Goal: Transaction & Acquisition: Purchase product/service

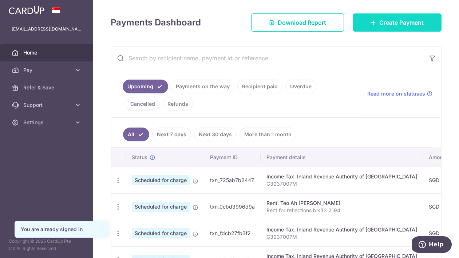
click at [381, 21] on span "Create Payment" at bounding box center [401, 22] width 44 height 9
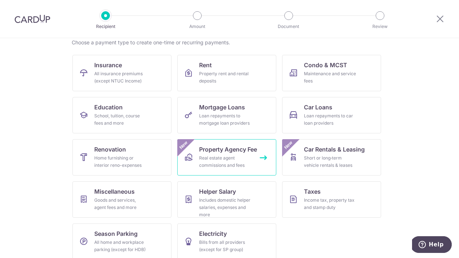
scroll to position [62, 0]
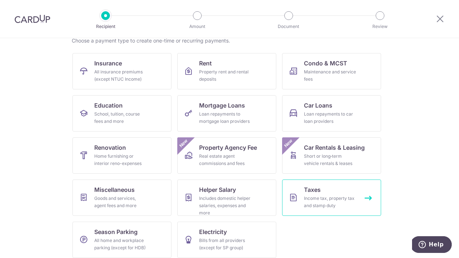
click at [322, 196] on div "Income tax, property tax and stamp duty" at bounding box center [330, 202] width 52 height 15
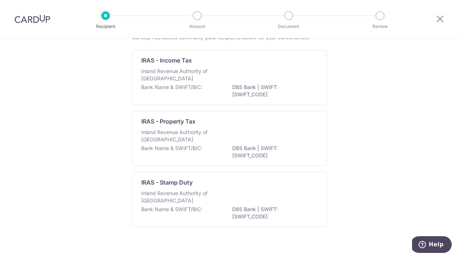
scroll to position [58, 0]
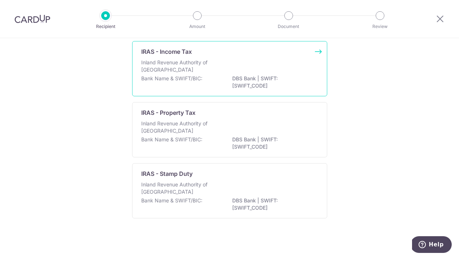
click at [188, 76] on p "Bank Name & SWIFT/BIC:" at bounding box center [171, 78] width 61 height 7
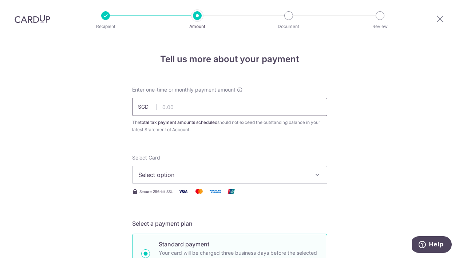
click at [182, 107] on input "text" at bounding box center [229, 107] width 195 height 18
type input "21,711.45"
click at [229, 172] on span "Select option" at bounding box center [223, 175] width 170 height 9
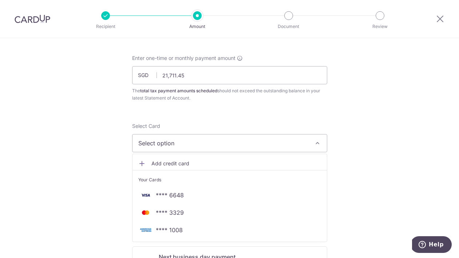
scroll to position [36, 0]
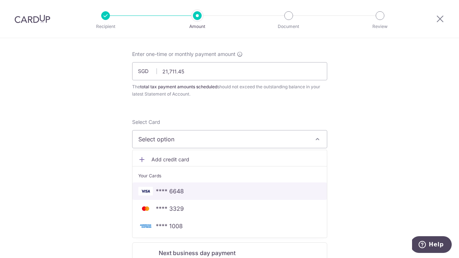
click at [178, 188] on span "**** 6648" at bounding box center [170, 191] width 28 height 9
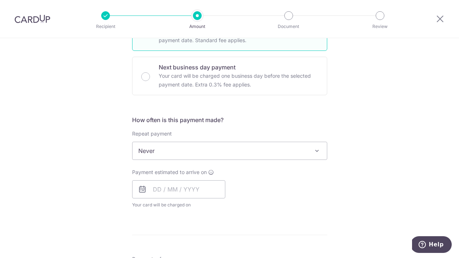
scroll to position [259, 0]
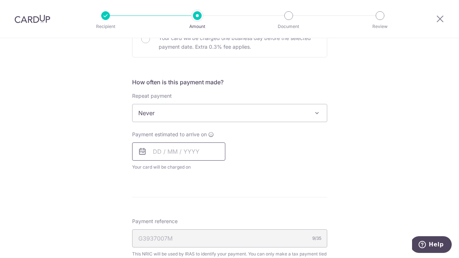
click at [163, 154] on input "text" at bounding box center [178, 152] width 93 height 18
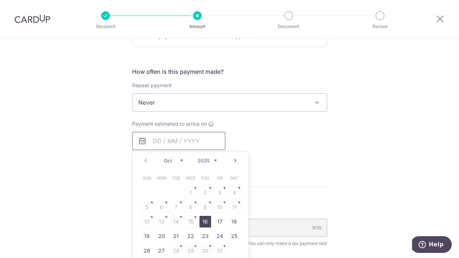
scroll to position [275, 0]
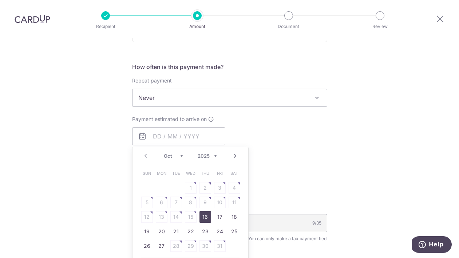
click at [205, 215] on link "16" at bounding box center [205, 217] width 12 height 12
type input "16/10/2025"
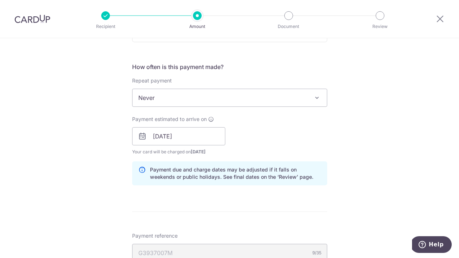
click at [79, 132] on div "Tell us more about your payment Enter one-time or monthly payment amount SGD 21…" at bounding box center [229, 116] width 459 height 706
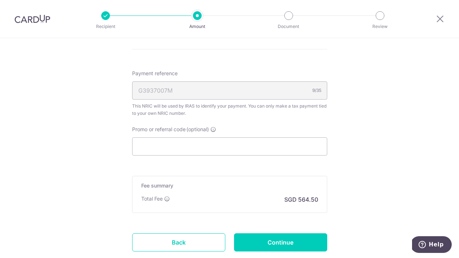
scroll to position [443, 0]
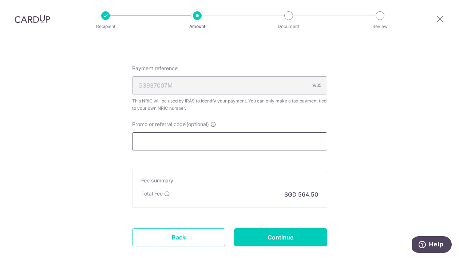
click at [140, 142] on input "Promo or referral code (optional)" at bounding box center [229, 141] width 195 height 18
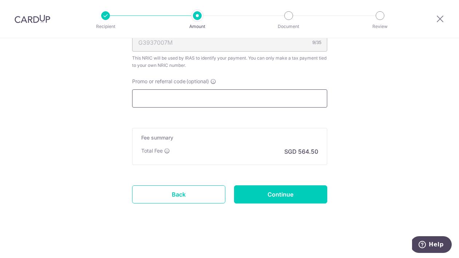
scroll to position [485, 0]
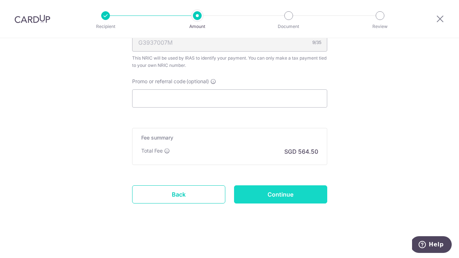
click at [283, 191] on input "Continue" at bounding box center [280, 195] width 93 height 18
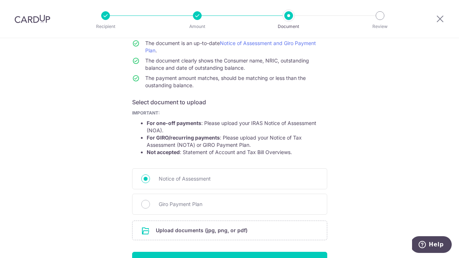
scroll to position [103, 0]
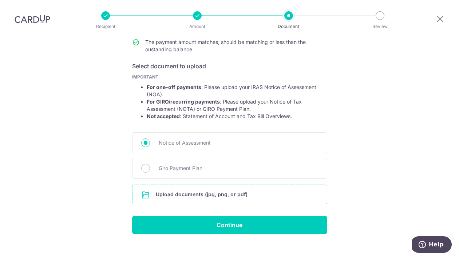
click at [194, 191] on input "file" at bounding box center [229, 194] width 194 height 19
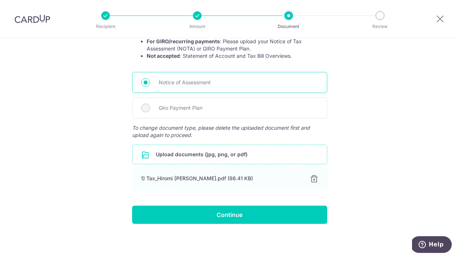
scroll to position [163, 0]
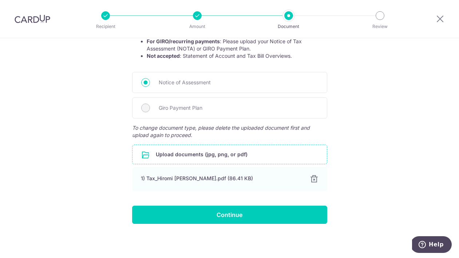
click at [177, 157] on input "file" at bounding box center [229, 154] width 194 height 19
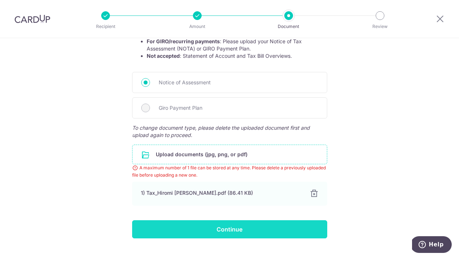
click at [230, 230] on input "Continue" at bounding box center [229, 230] width 195 height 18
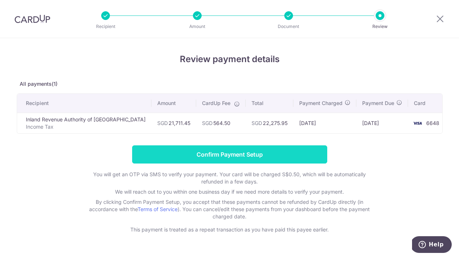
click at [230, 153] on input "Confirm Payment Setup" at bounding box center [229, 155] width 195 height 18
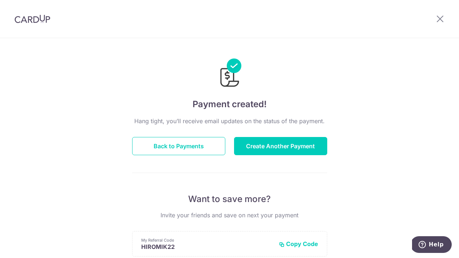
click at [242, 34] on header at bounding box center [229, 19] width 459 height 38
